Goal: Information Seeking & Learning: Check status

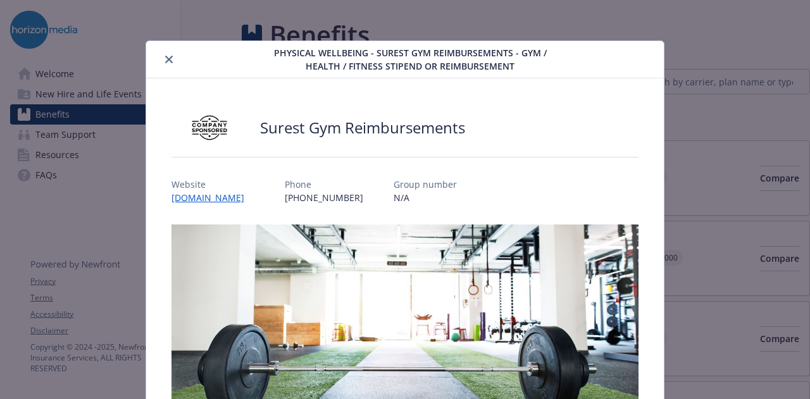
scroll to position [542, 0]
